Goal: Ask a question

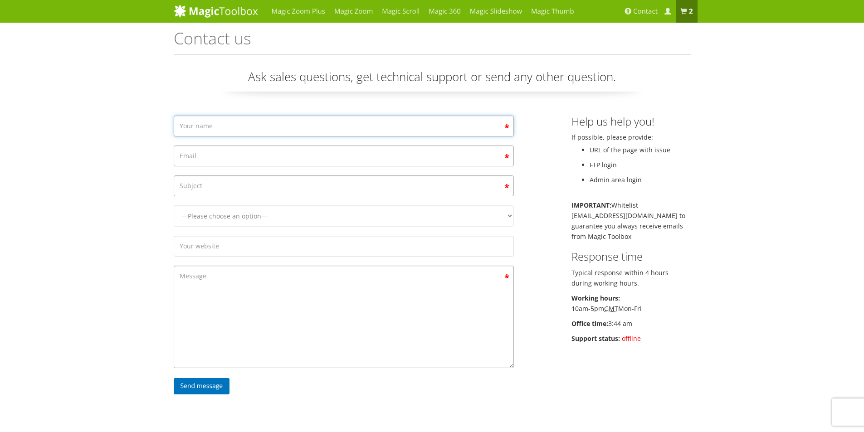
click at [334, 128] on input "Contact form" at bounding box center [344, 126] width 340 height 21
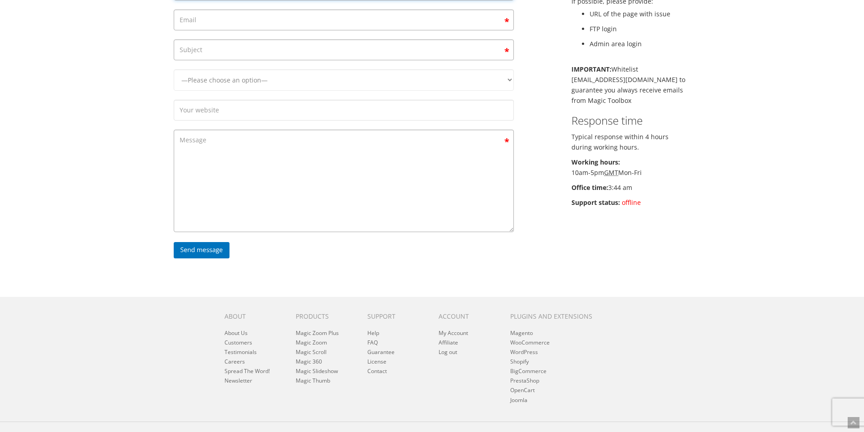
scroll to position [91, 0]
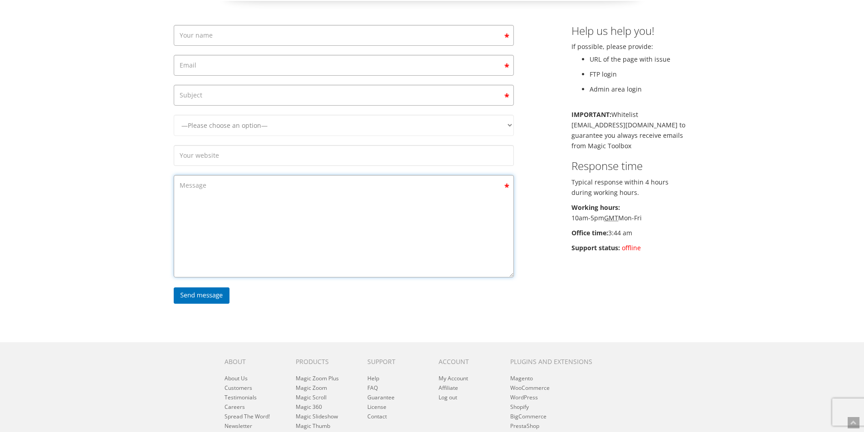
click at [250, 190] on textarea "Contact form" at bounding box center [344, 226] width 340 height 103
paste textarea "Hello, I want use MagicThumb with Elementor MagicThumb Selector hover mode I ha…"
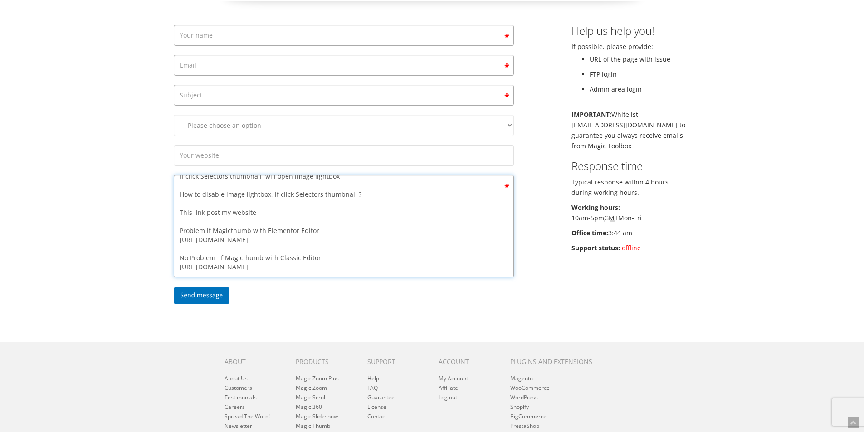
click at [347, 267] on textarea "Hello, I want use MagicThumb with Elementor MagicThumb Selector hover mode I ha…" at bounding box center [344, 226] width 340 height 103
type textarea "Hello, I want use MagicThumb with Elementor MagicThumb Selector hover mode I ha…"
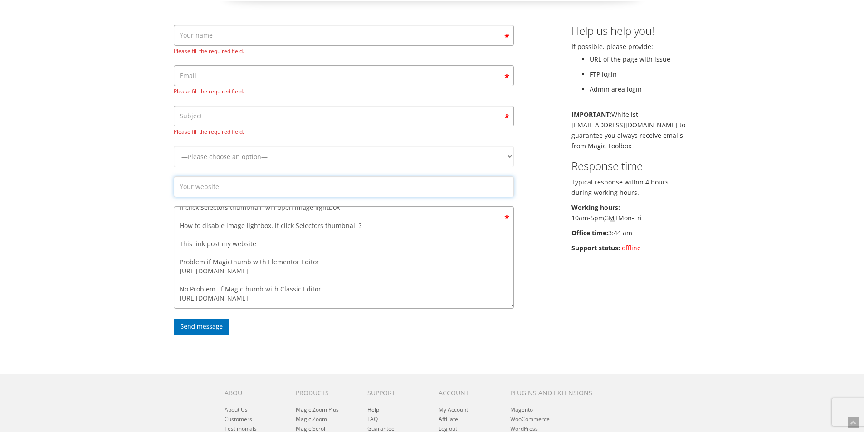
click at [385, 159] on form "Please fill the required field. Please fill the required field. Please fill the…" at bounding box center [344, 182] width 340 height 315
click at [337, 192] on input "[URL][DOMAIN_NAME]" at bounding box center [344, 187] width 340 height 21
drag, startPoint x: 202, startPoint y: 185, endPoint x: 123, endPoint y: 203, distance: 81.9
click at [123, 203] on div "Magic Zoom Plus Magic Zoom Magic Scroll Magic 360 Magic Slideshow Magic Thumb" at bounding box center [432, 227] width 864 height 636
type input "[DOMAIN_NAME]"
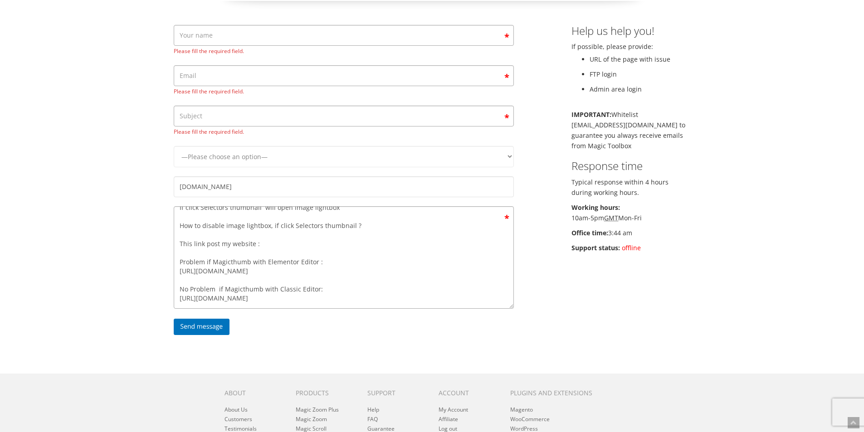
click at [112, 182] on div "Magic Zoom Plus Magic Zoom Magic Scroll Magic 360 Magic Slideshow Magic Thumb" at bounding box center [432, 227] width 864 height 636
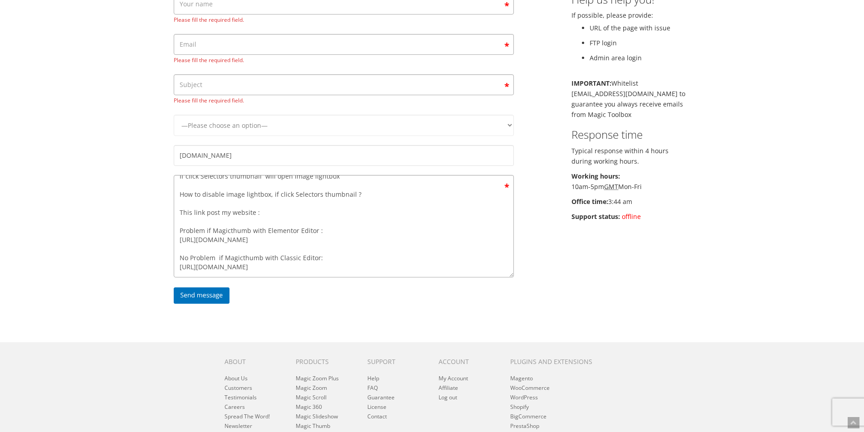
scroll to position [136, 0]
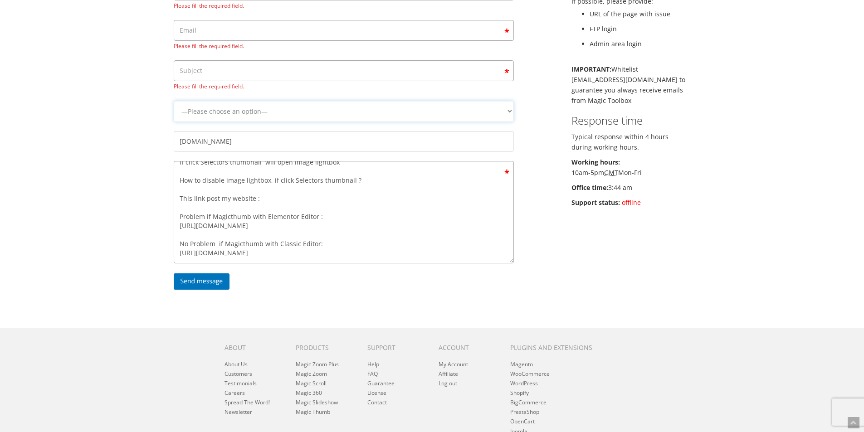
click at [274, 111] on select "—Please choose an option— Magic Zoom Magic Zoom Plus Magic Thumb Magic Slidesho…" at bounding box center [344, 111] width 340 height 21
select select "Magic Thumb"
click at [174, 101] on select "—Please choose an option— Magic Zoom Magic Zoom Plus Magic Thumb Magic Slidesho…" at bounding box center [344, 111] width 340 height 21
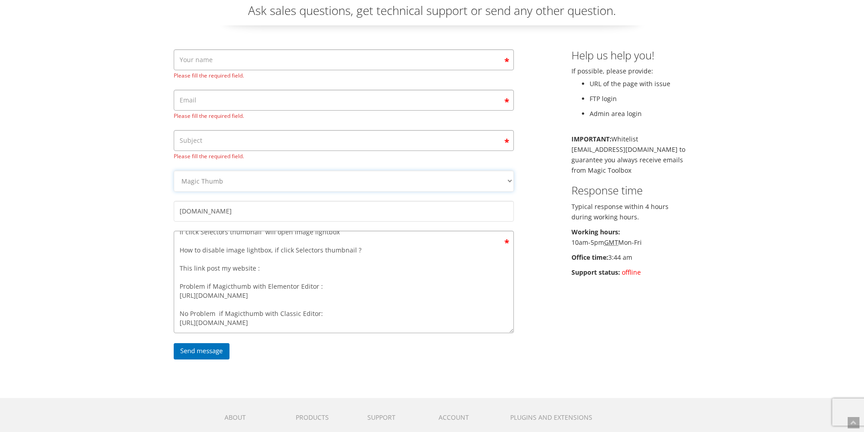
scroll to position [45, 0]
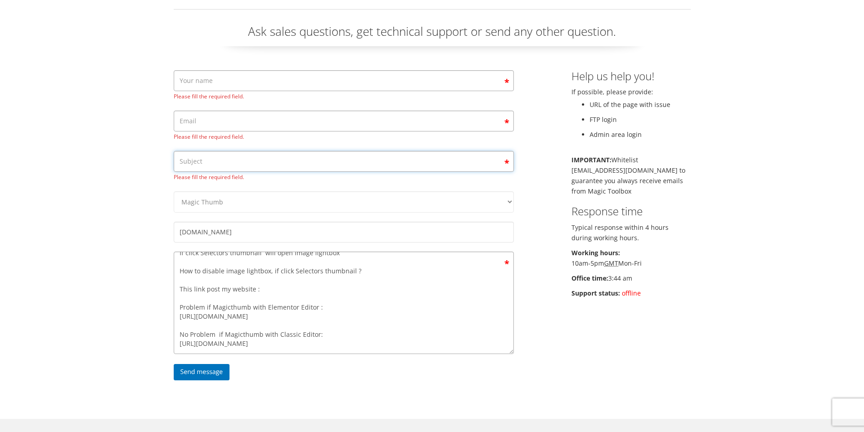
click at [220, 164] on input "Contact form" at bounding box center [344, 161] width 340 height 21
click at [215, 80] on input "Contact form" at bounding box center [344, 80] width 340 height 21
type input "Kios"
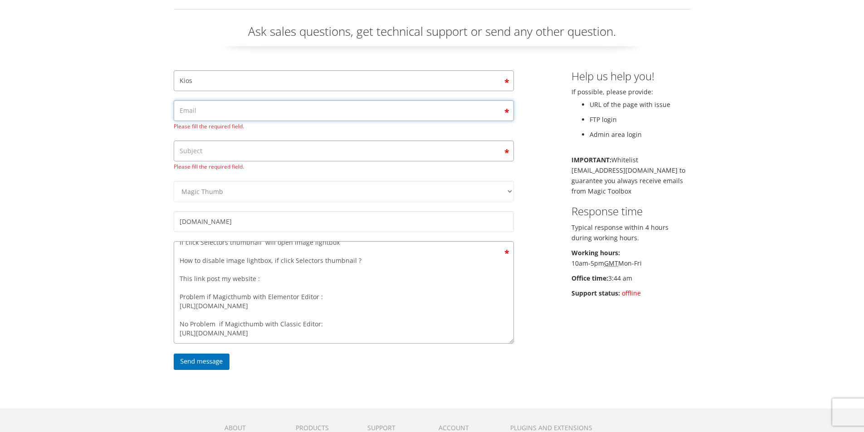
click at [221, 122] on span "Please fill the required field." at bounding box center [344, 115] width 340 height 31
click at [227, 114] on input "Contact form" at bounding box center [344, 110] width 340 height 21
type input "[EMAIL_ADDRESS][DOMAIN_NAME]"
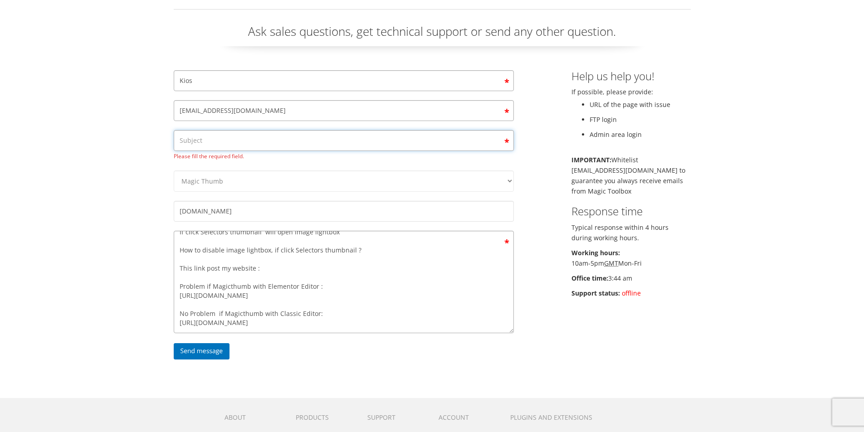
click at [231, 157] on span "Please fill the required field." at bounding box center [344, 145] width 340 height 31
drag, startPoint x: 202, startPoint y: 250, endPoint x: 351, endPoint y: 249, distance: 149.3
click at [351, 249] on textarea "Hello, I want use MagicThumb with Elementor MagicThumb Selector hover mode I ha…" at bounding box center [344, 282] width 340 height 103
click at [257, 141] on input "Contact form" at bounding box center [344, 140] width 340 height 21
paste input "disable image lightbox, if click Selectors thumbnail"
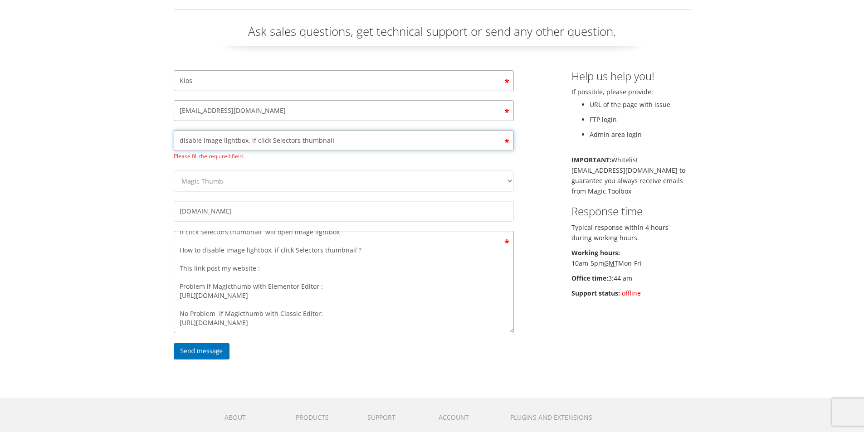
click at [182, 141] on input "disable image lightbox, if click Selectors thumbnail" at bounding box center [344, 140] width 340 height 21
click at [300, 139] on input "Disable image lightbox, if click Selectors thumbnail" at bounding box center [344, 140] width 340 height 21
type input "Disable image lightbox, if click Selectors Thumbnail"
click at [115, 182] on div "Magic Zoom Plus Magic Zoom Magic Scroll Magic 360 Magic Slideshow Magic Thumb" at bounding box center [432, 262] width 864 height 615
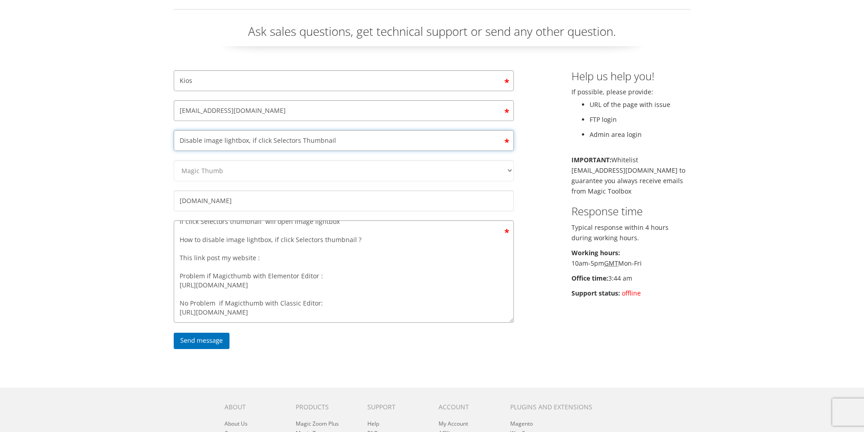
click at [247, 139] on input "Disable image lightbox, if click Selectors Thumbnail" at bounding box center [344, 140] width 340 height 21
click at [247, 138] on input "Disable image lightbox, if click Selectors Thumbnail" at bounding box center [344, 140] width 340 height 21
click at [206, 344] on input "Send message" at bounding box center [202, 341] width 56 height 16
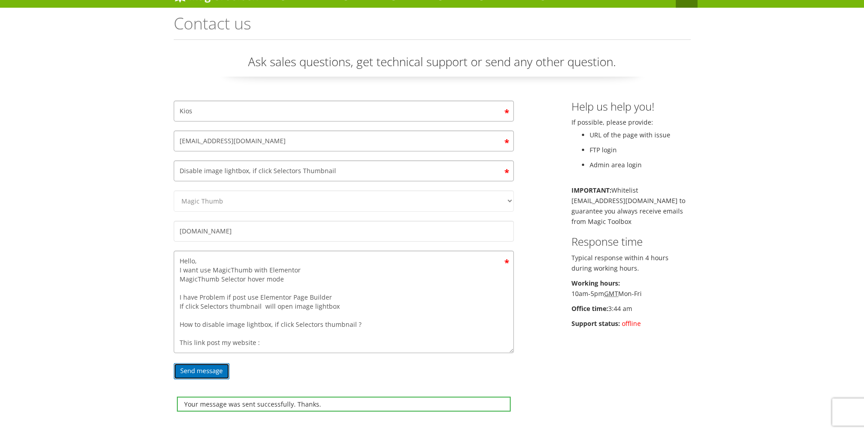
scroll to position [0, 0]
